Goal: Task Accomplishment & Management: Complete application form

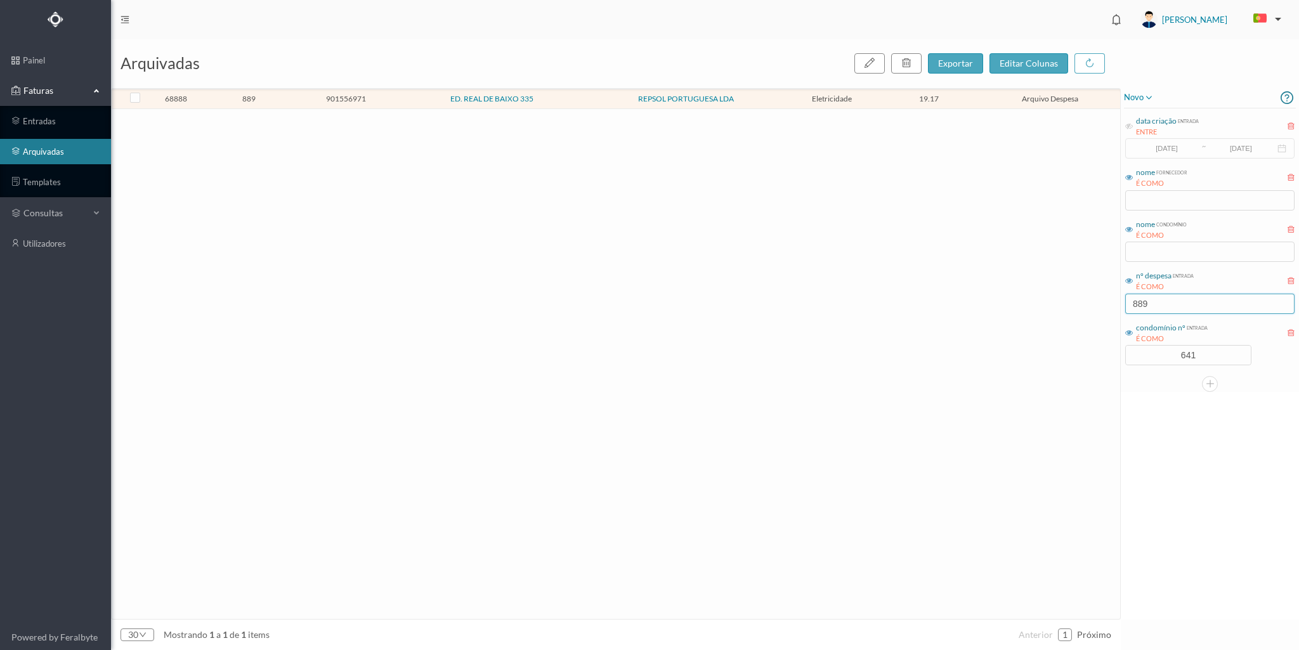
scroll to position [0, 3]
drag, startPoint x: 1163, startPoint y: 303, endPoint x: 1115, endPoint y: 301, distance: 47.6
click at [1115, 301] on div "arquivadas exportar editar colunas 68888 889 901556971 ED. REAL DE BAIXO 335 RE…" at bounding box center [705, 344] width 1188 height 611
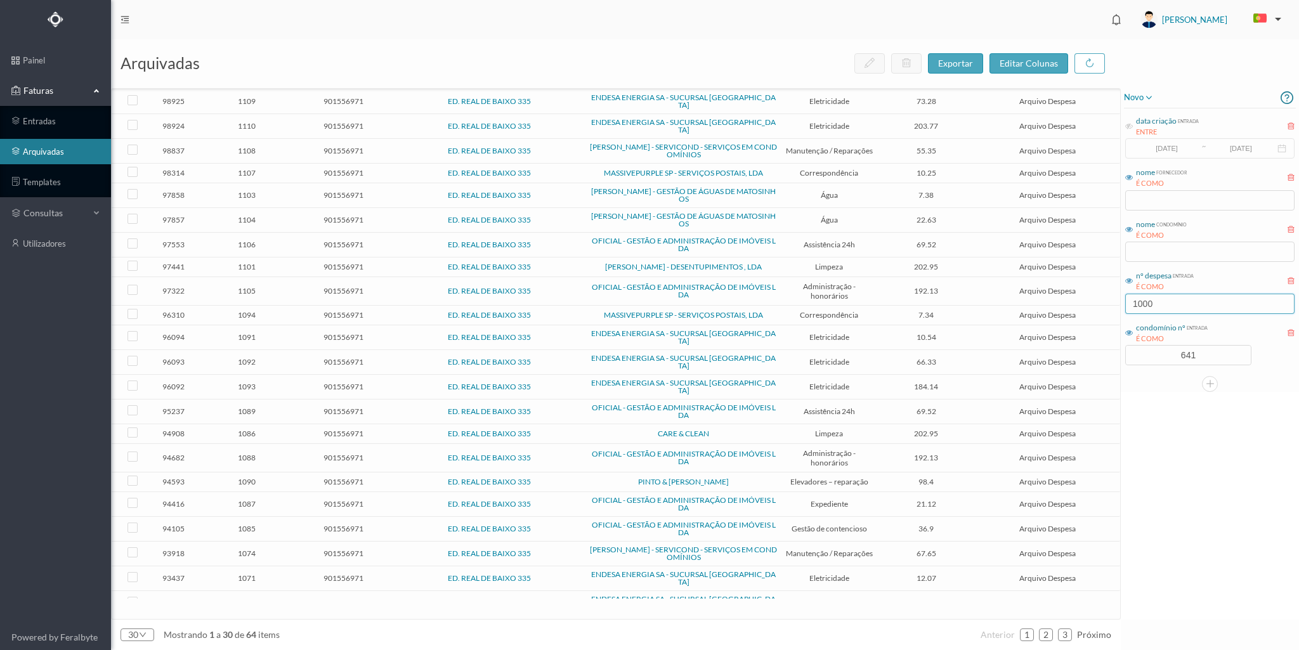
type input "1000"
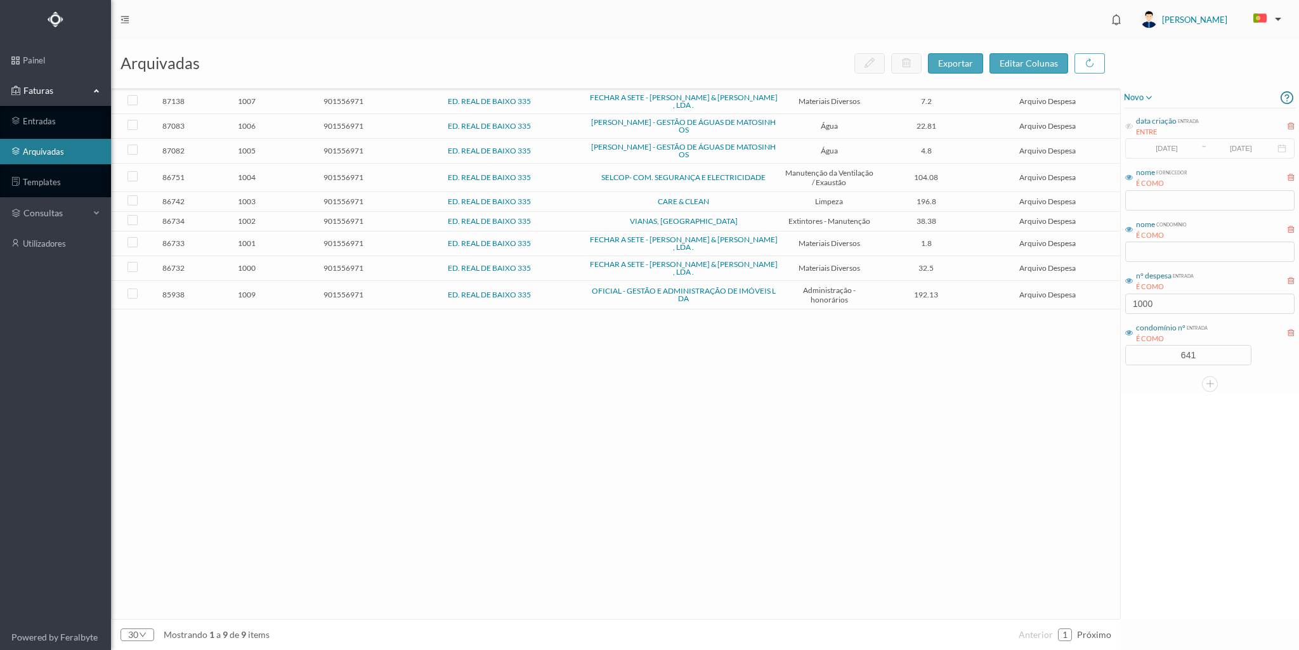
click at [275, 265] on span "1000" at bounding box center [246, 268] width 91 height 10
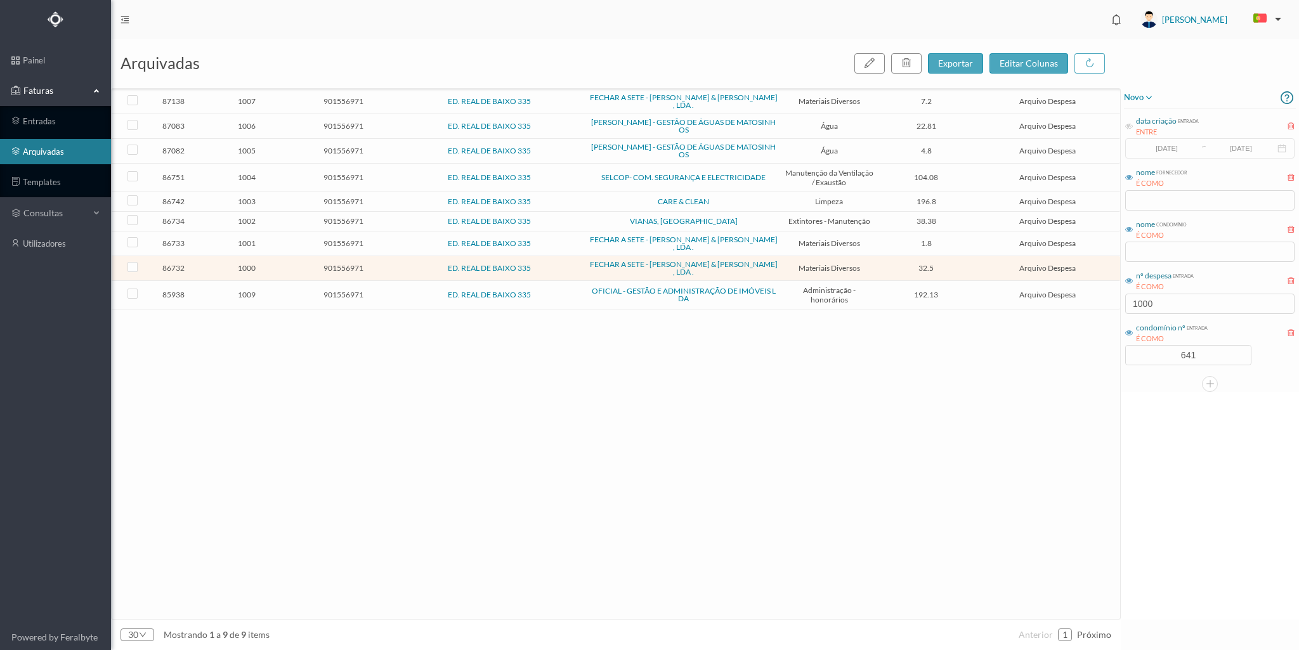
click at [275, 265] on span "1000" at bounding box center [246, 268] width 91 height 10
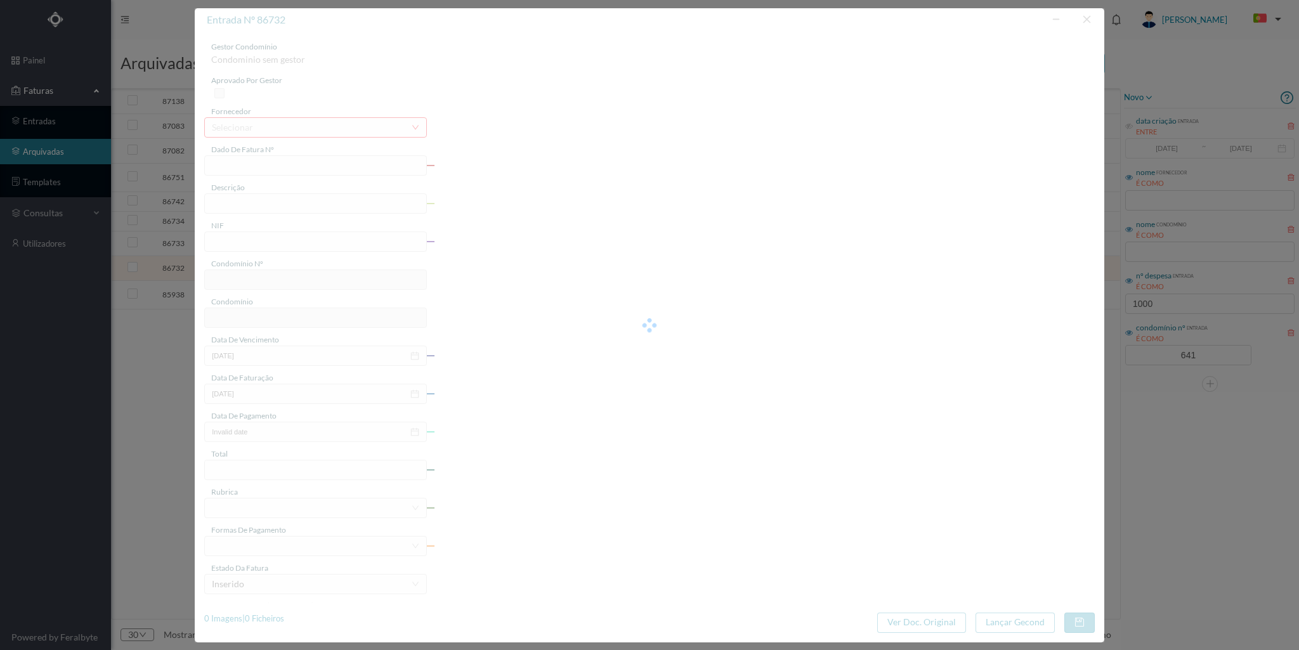
type input "FAC 24/836"
type input "FECHADURA"
type input "901556971"
type input "[DATE]"
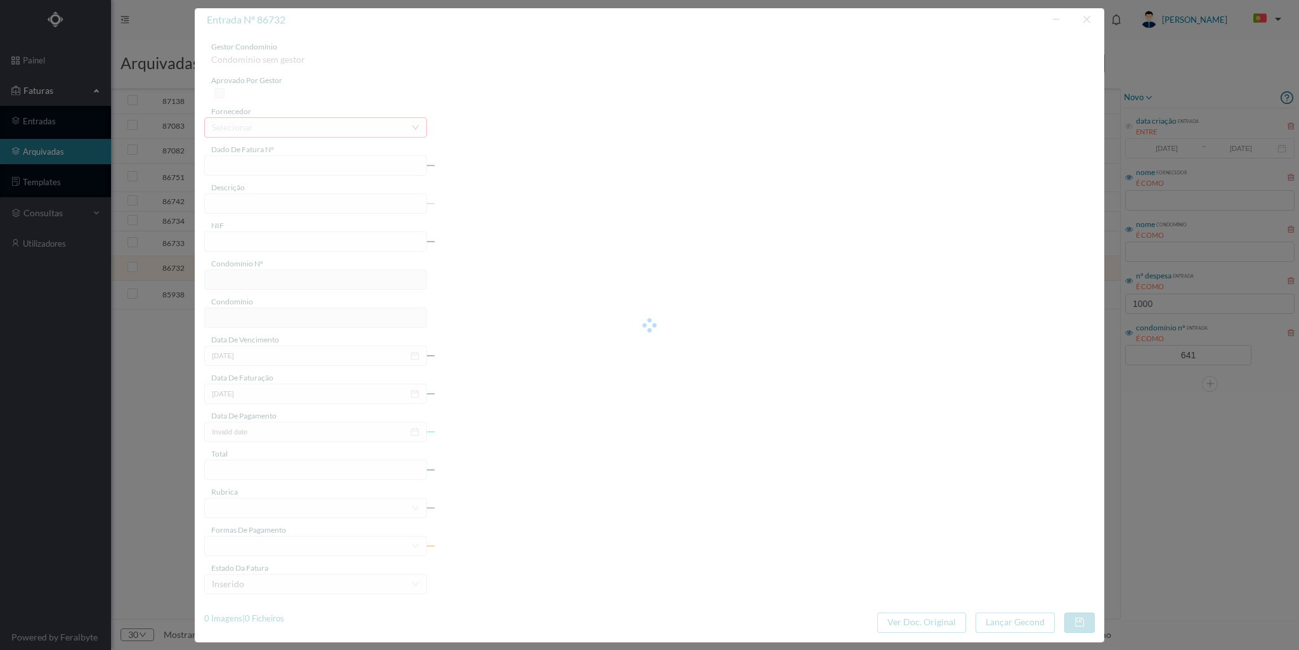
type input "[DATE]"
type input "32.50"
type input "641"
type input "ED. REAL DE BAIXO 335"
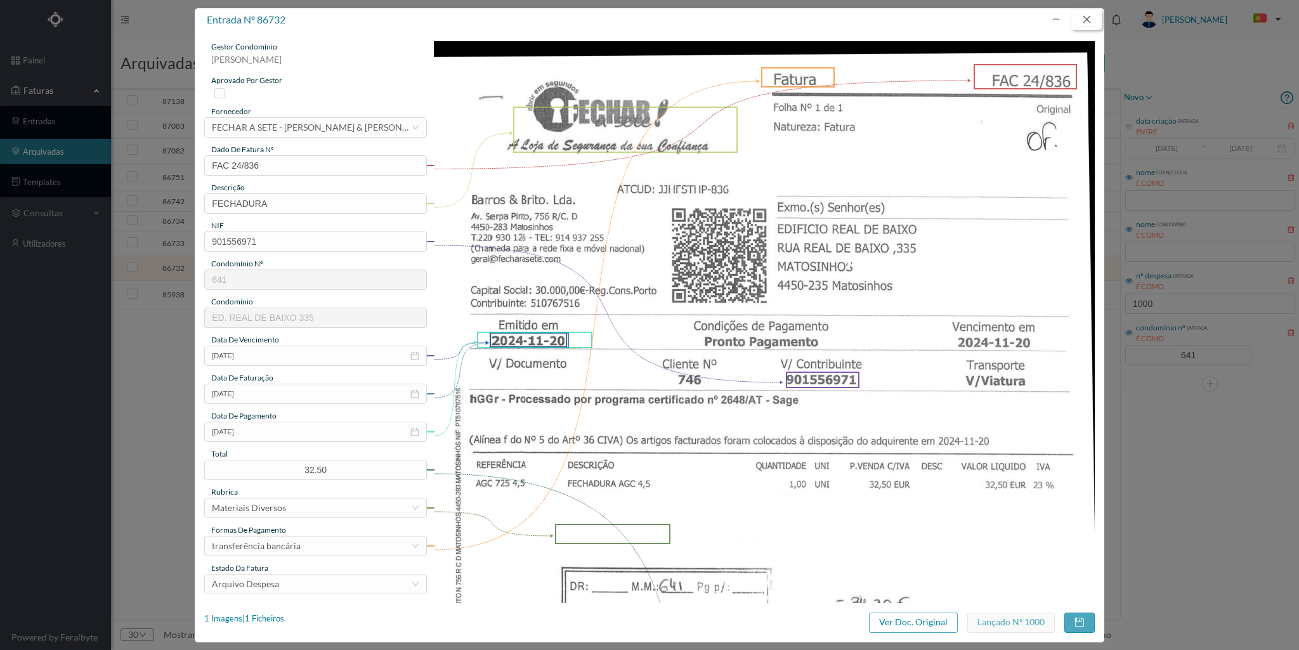
drag, startPoint x: 1087, startPoint y: 16, endPoint x: 1082, endPoint y: 20, distance: 6.9
click at [1087, 18] on button "button" at bounding box center [1086, 20] width 30 height 20
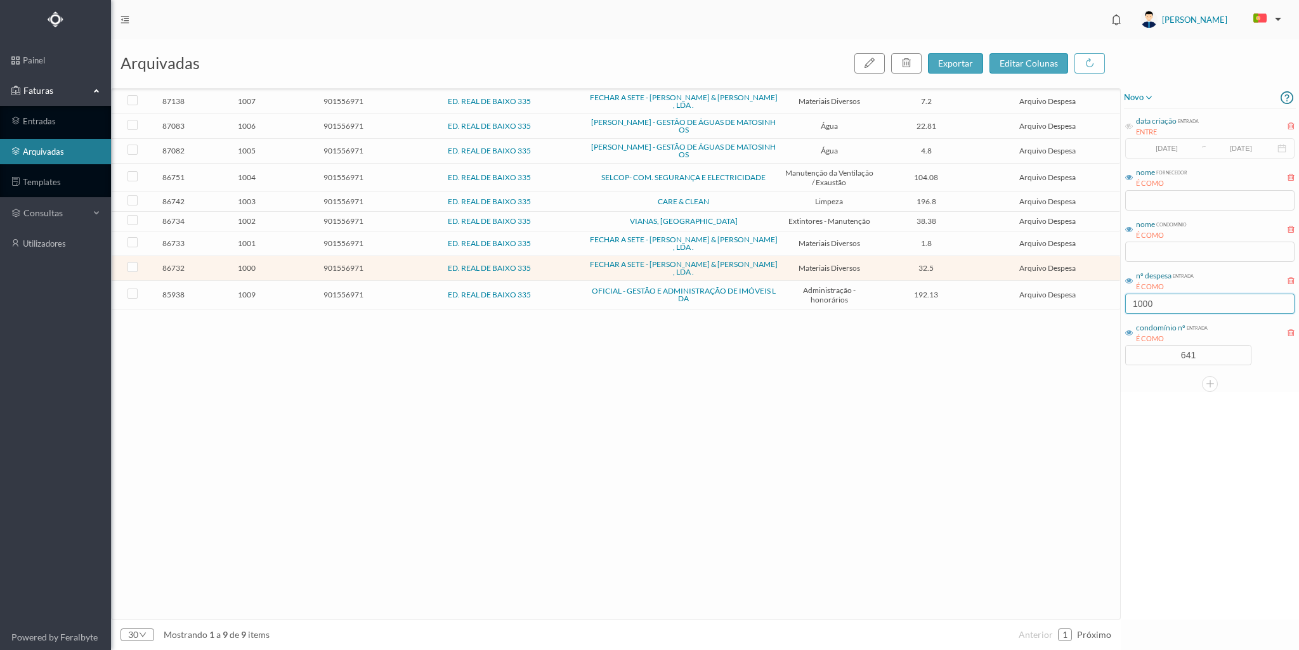
drag, startPoint x: 1161, startPoint y: 306, endPoint x: 1123, endPoint y: 308, distance: 38.1
click at [1123, 308] on div "novo data criação entrada ENTRE [DATE] ~ [DATE] nome fornecedor É COMO nome con…" at bounding box center [1210, 240] width 178 height 304
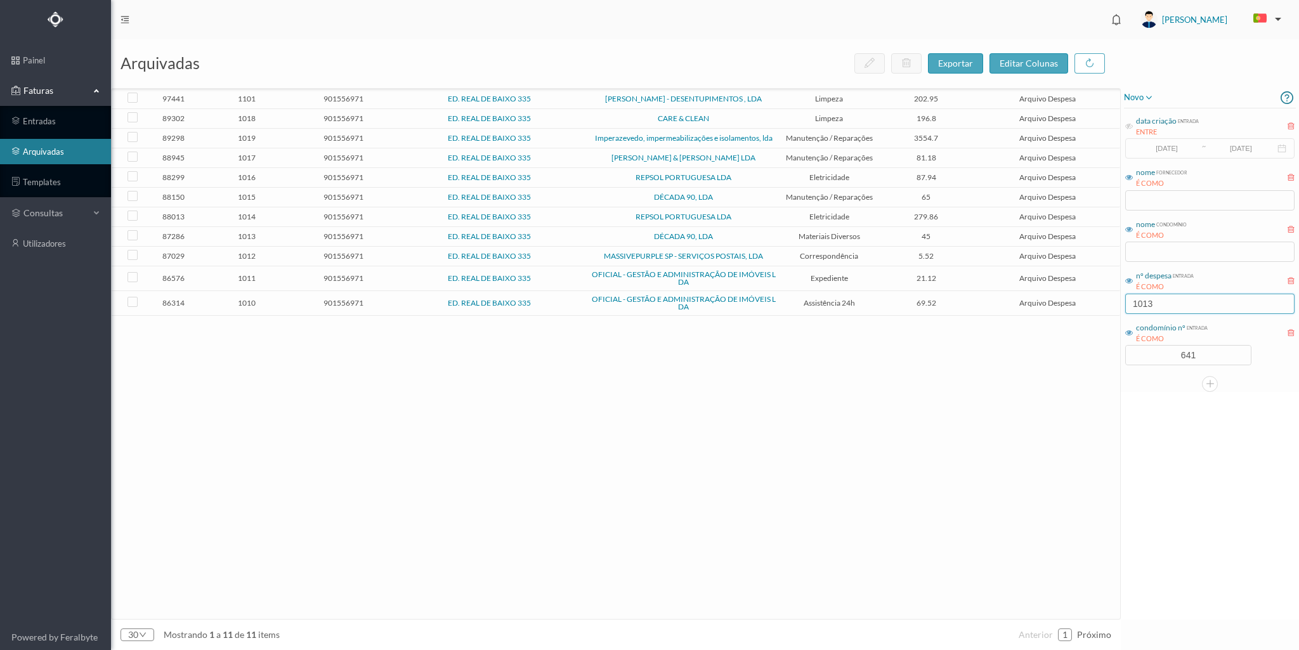
type input "1013"
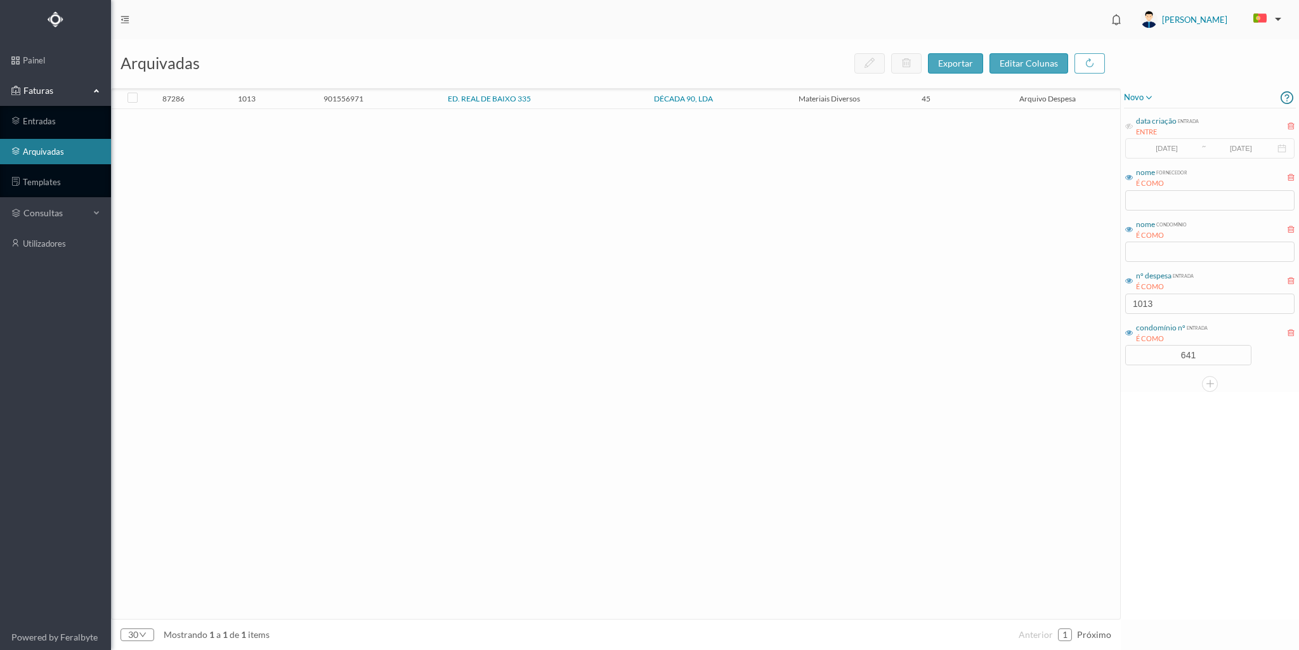
click at [382, 94] on span "901556971" at bounding box center [343, 99] width 91 height 10
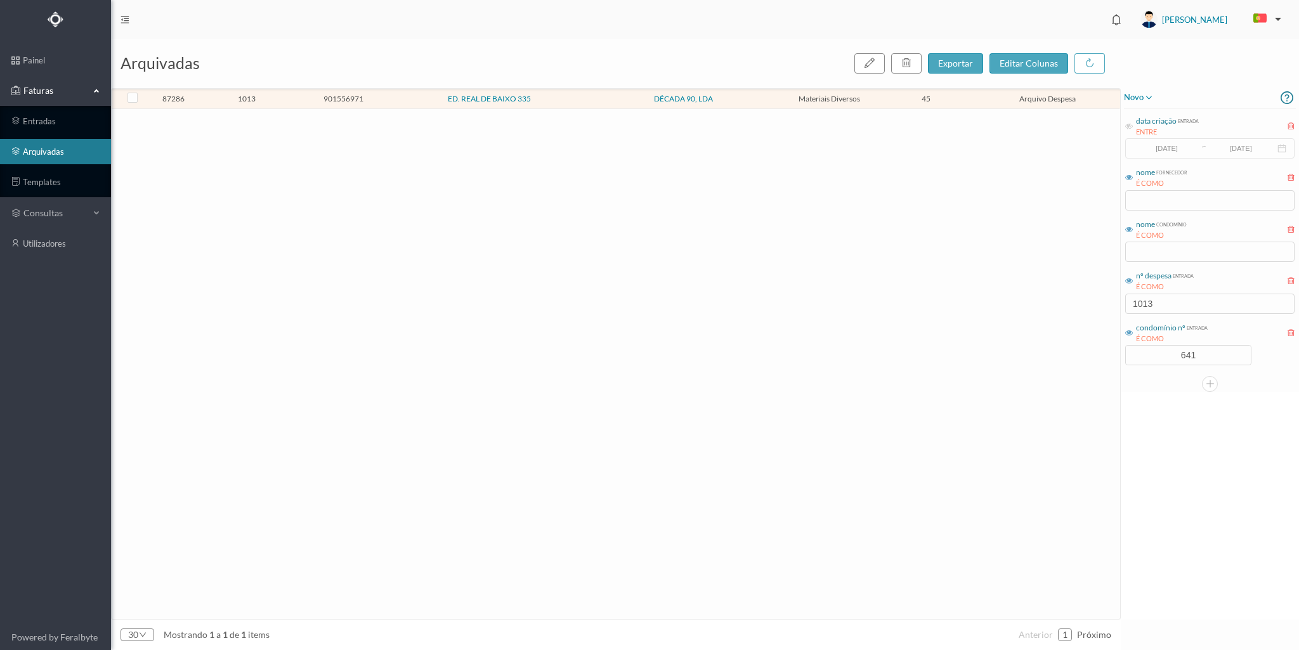
click at [382, 94] on span "901556971" at bounding box center [343, 99] width 91 height 10
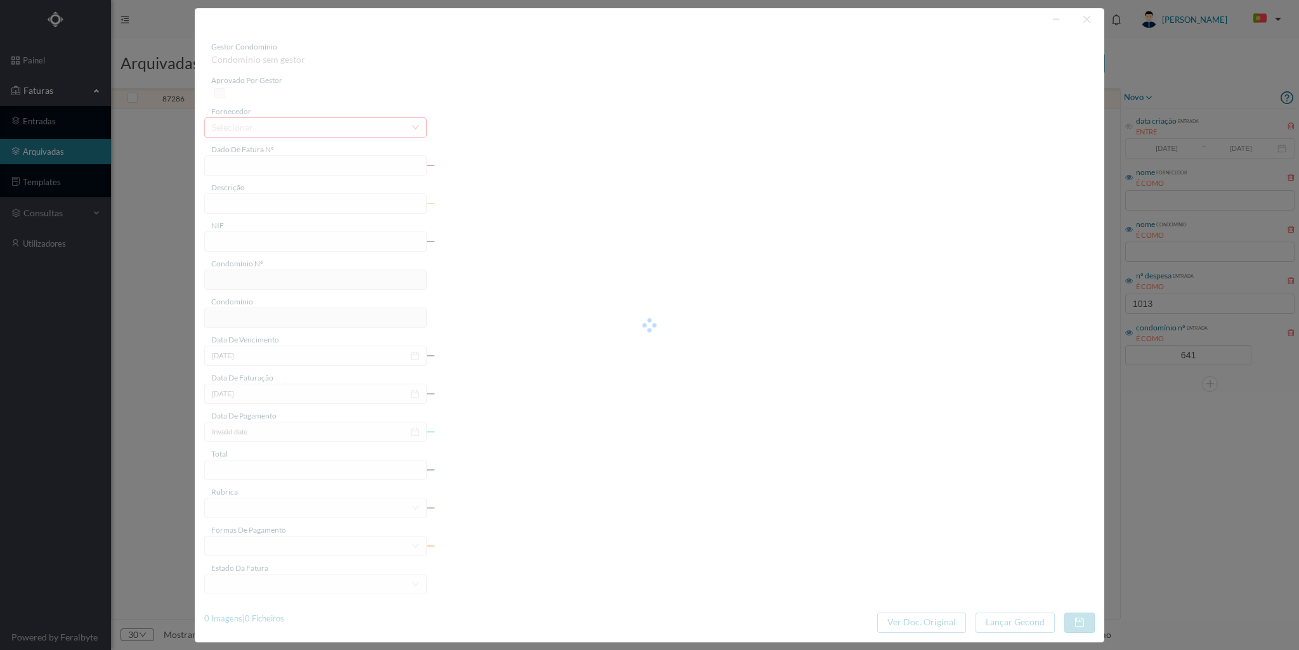
type input "FT 2024A1/1413"
type input "Material eléctrico"
type input "901556971"
type input "[DATE]"
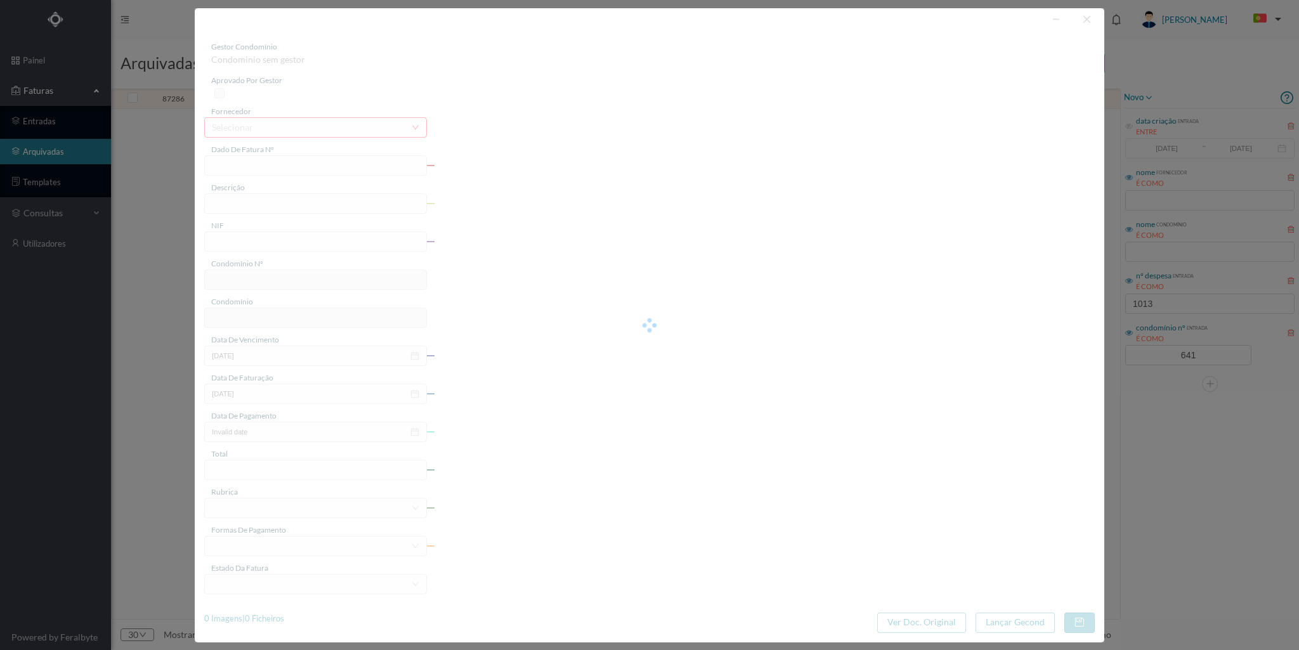
type input "[DATE]"
type input "45.00"
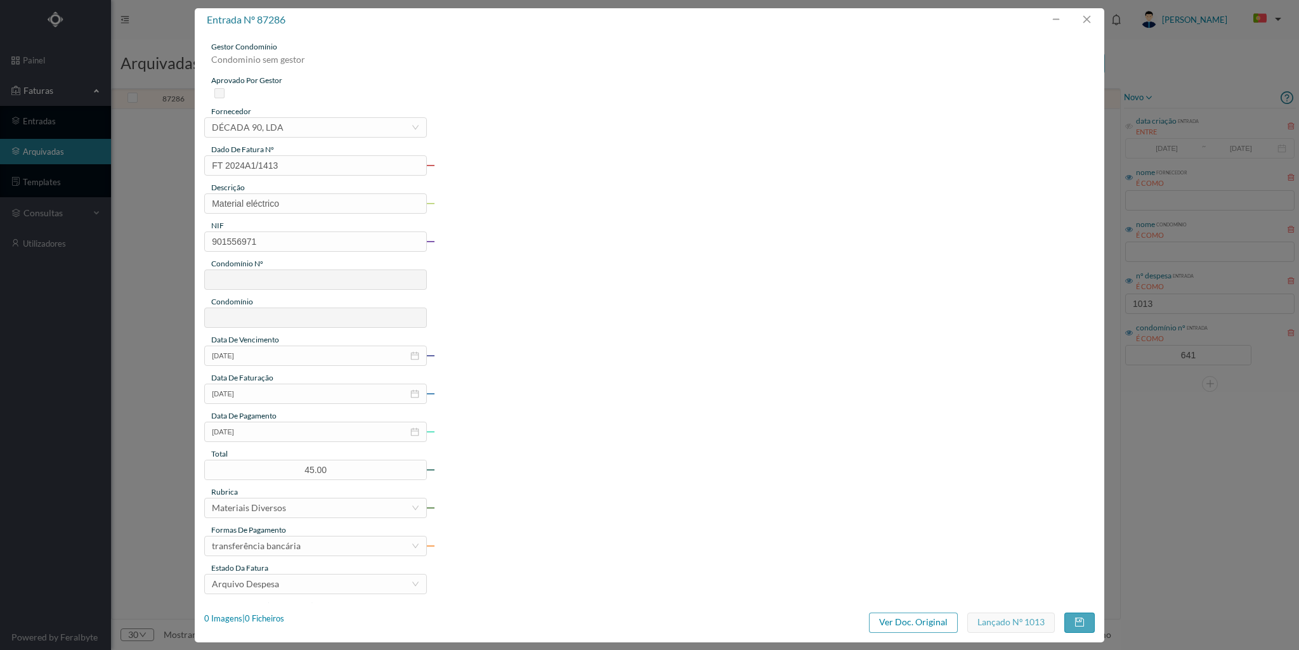
type input "641"
type input "ED. REAL DE BAIXO 335"
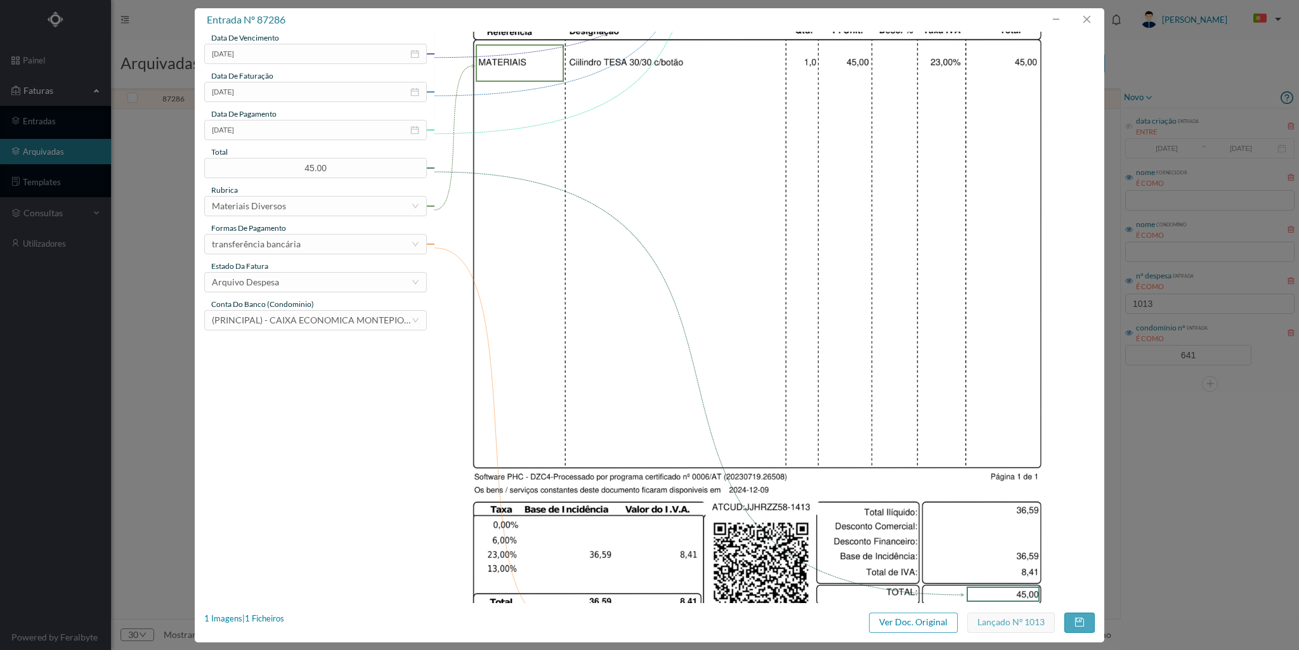
scroll to position [124, 0]
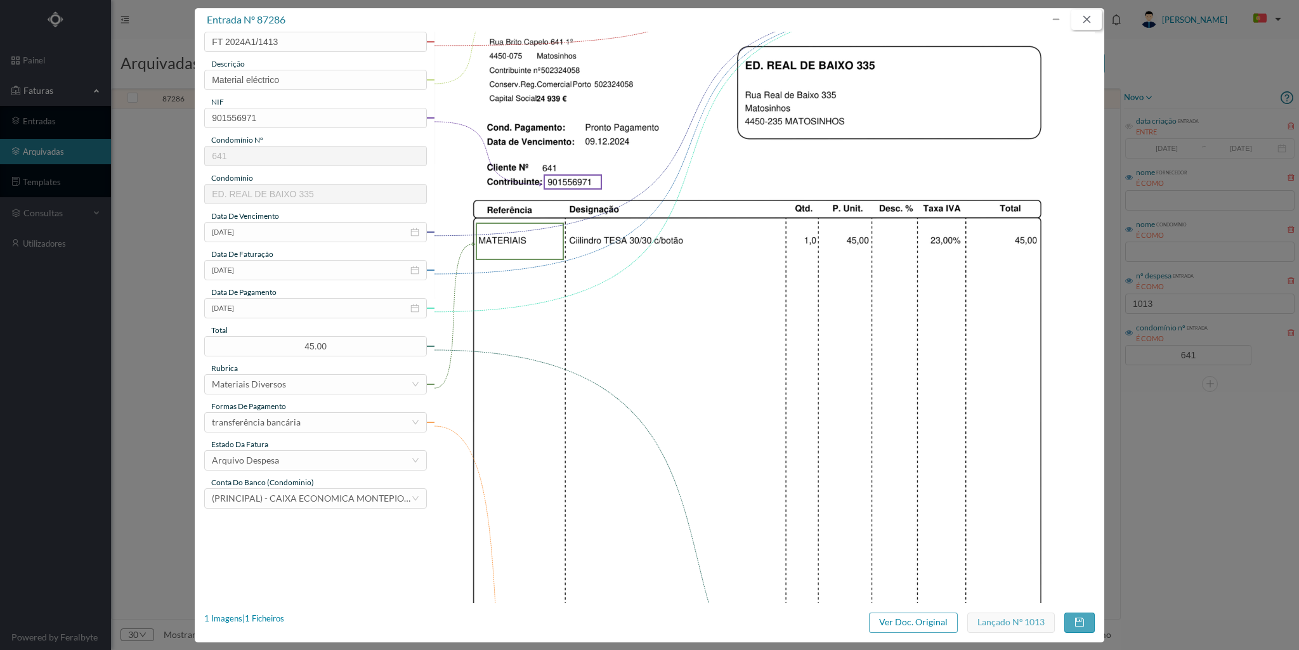
click at [1079, 16] on button "button" at bounding box center [1086, 20] width 30 height 20
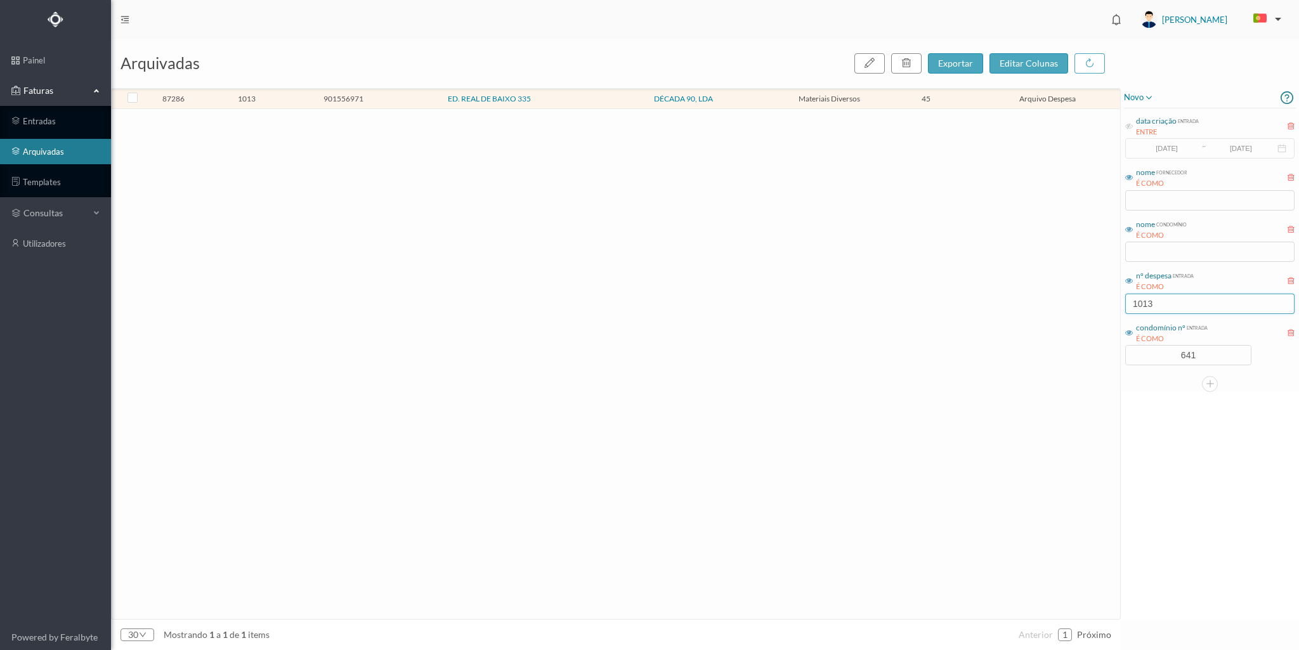
click at [1161, 298] on input "1013" at bounding box center [1209, 304] width 169 height 20
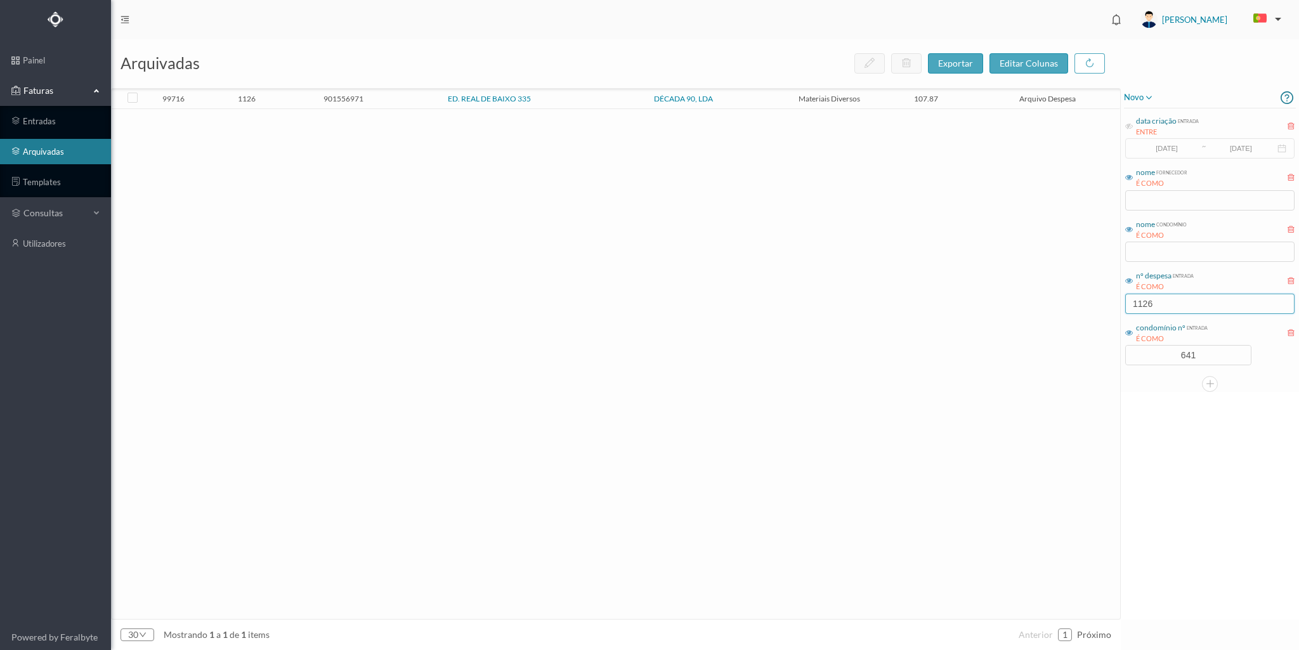
type input "1126"
click at [302, 89] on div "99716 1126 901556971 ED. REAL DE BAIXO 335 DÉCADA 90, LDA Materiais Diversos 10…" at bounding box center [613, 344] width 1009 height 510
click at [303, 93] on td "901556971" at bounding box center [343, 99] width 97 height 20
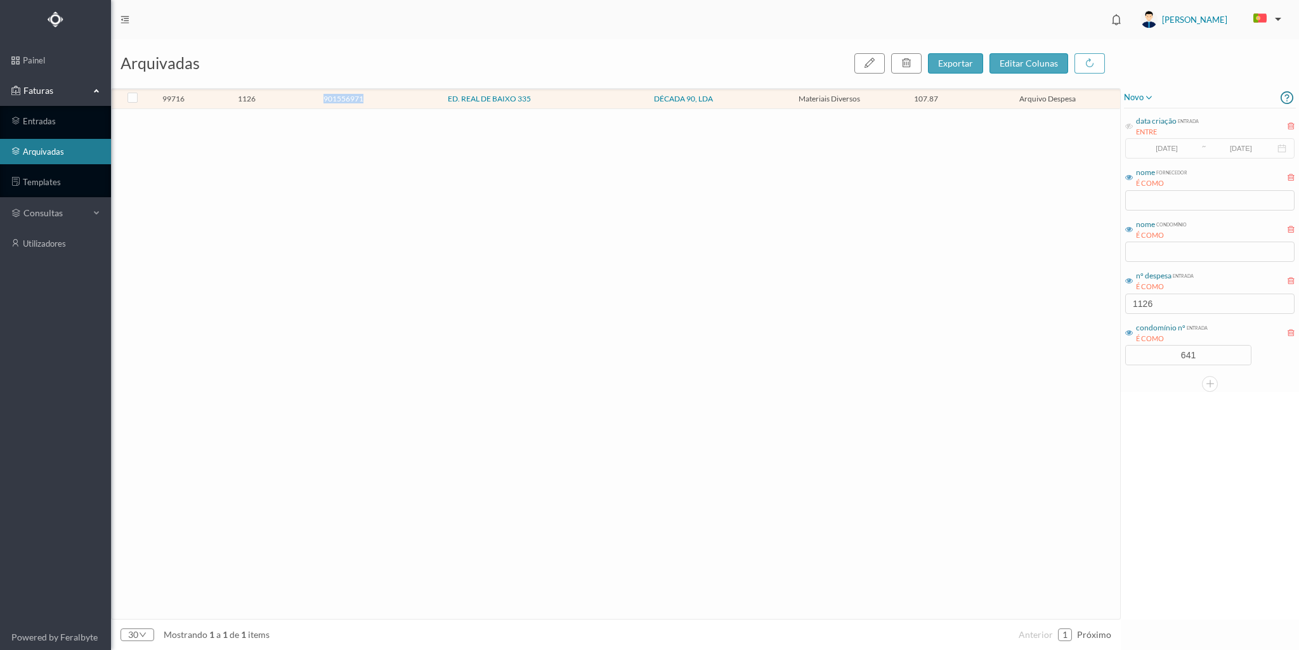
click at [303, 93] on td "901556971" at bounding box center [343, 99] width 97 height 20
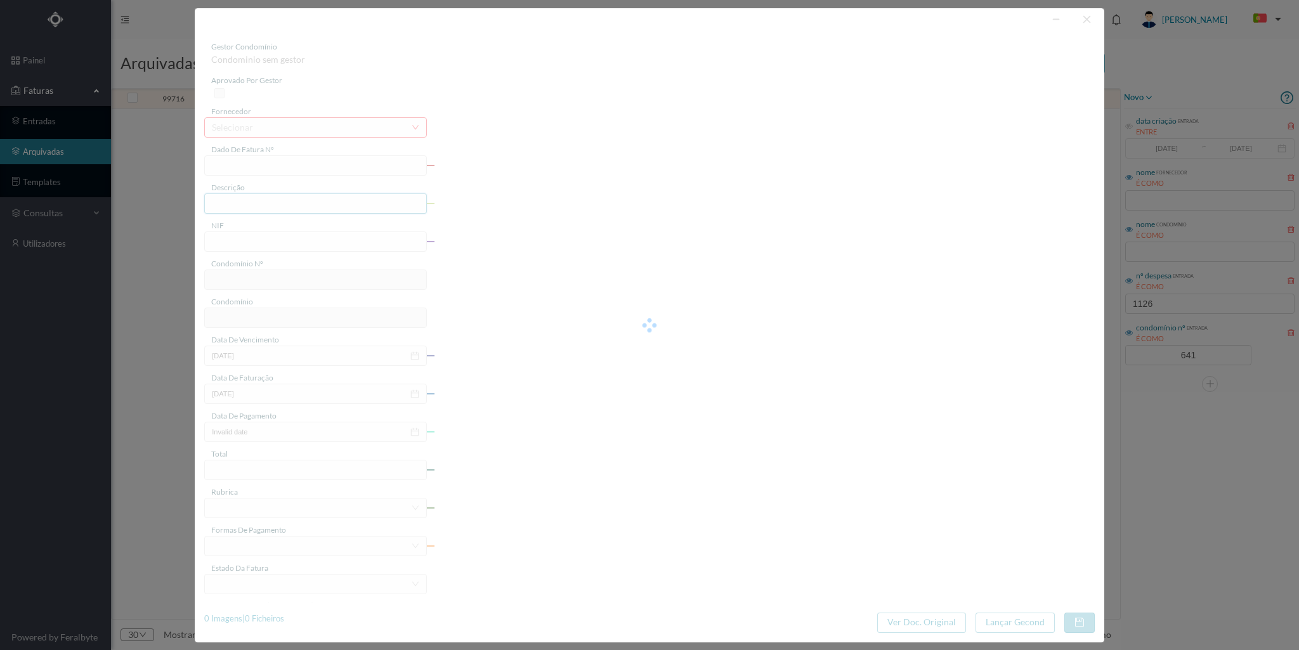
type input "FT 2025A1/411"
type input "Material eléctrico"
type input "901556971"
type input "[DATE]"
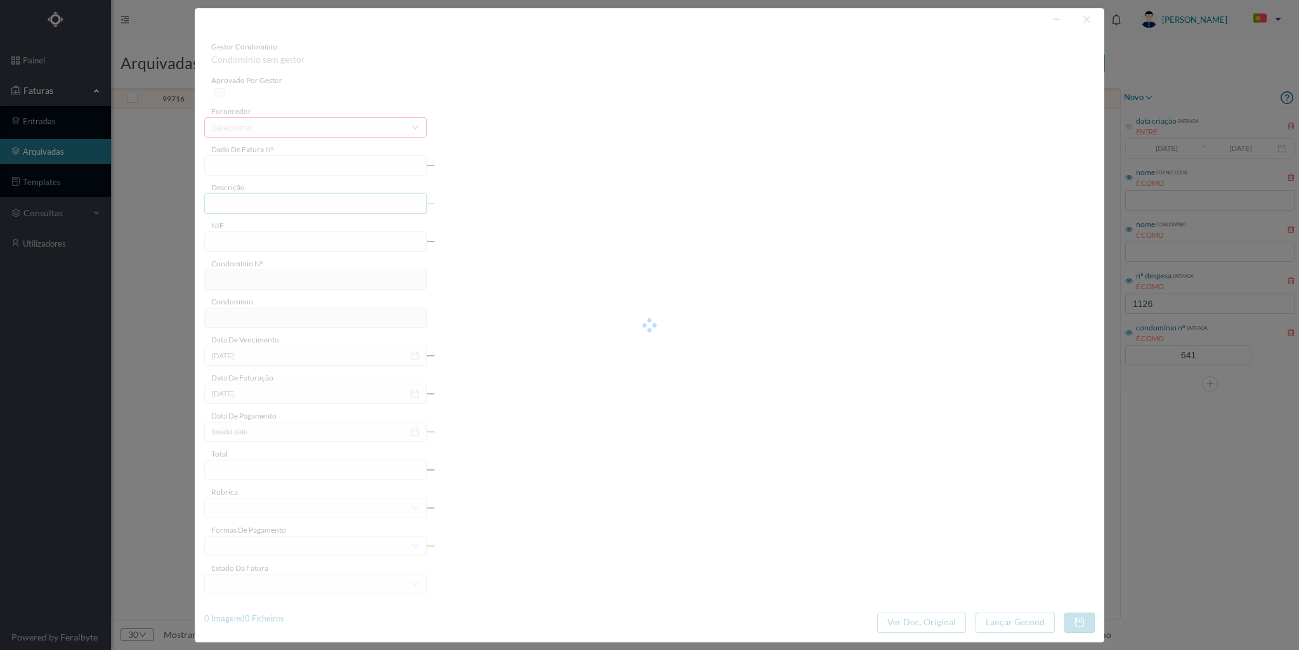
type input "[DATE]"
type input "107.87"
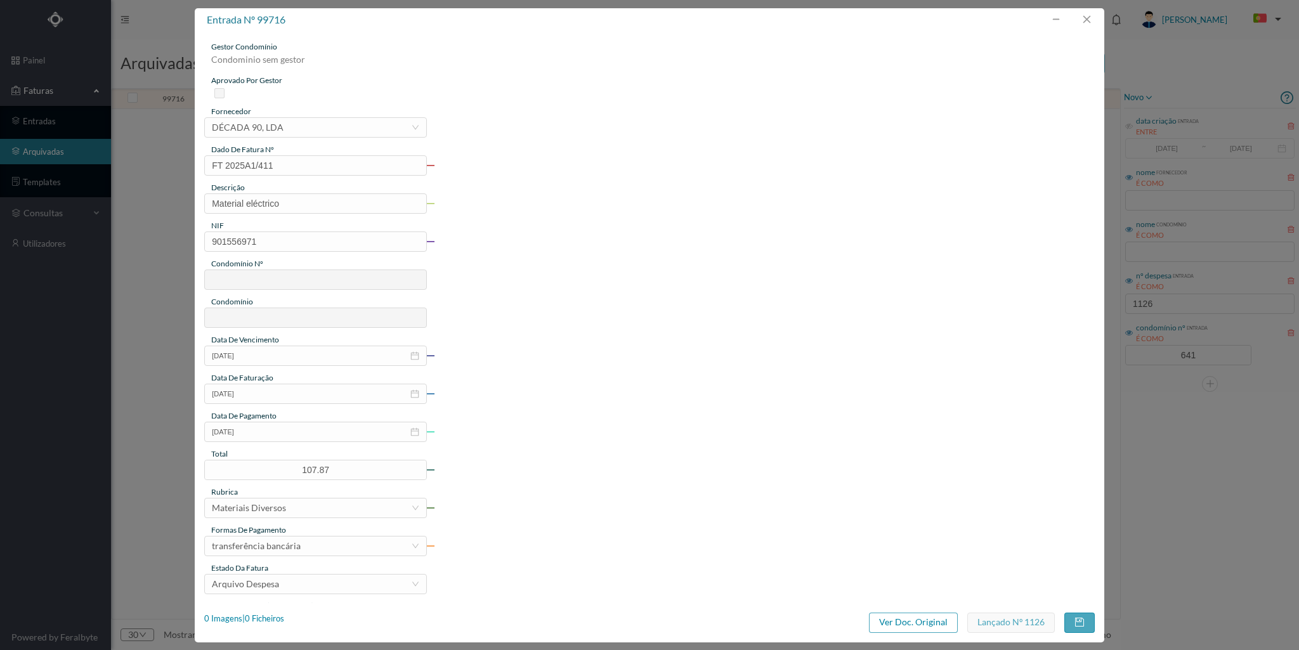
type input "641"
type input "ED. REAL DE BAIXO 335"
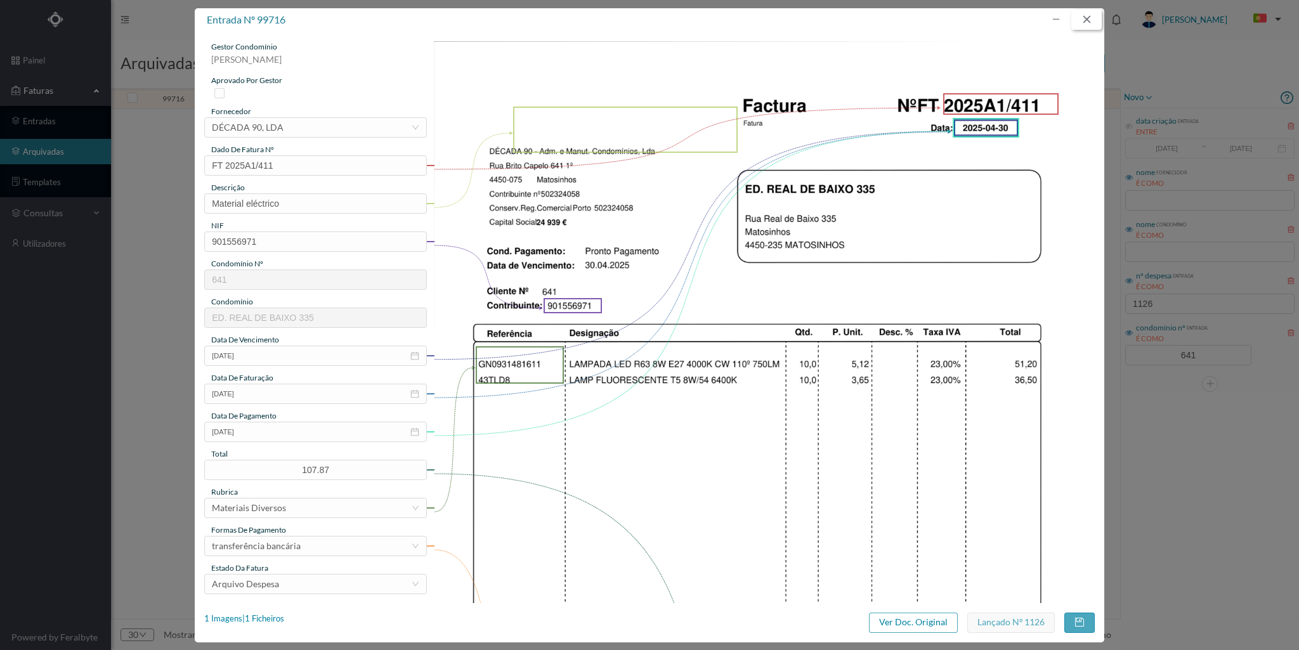
click at [1084, 21] on button "button" at bounding box center [1086, 20] width 30 height 20
